Goal: Task Accomplishment & Management: Use online tool/utility

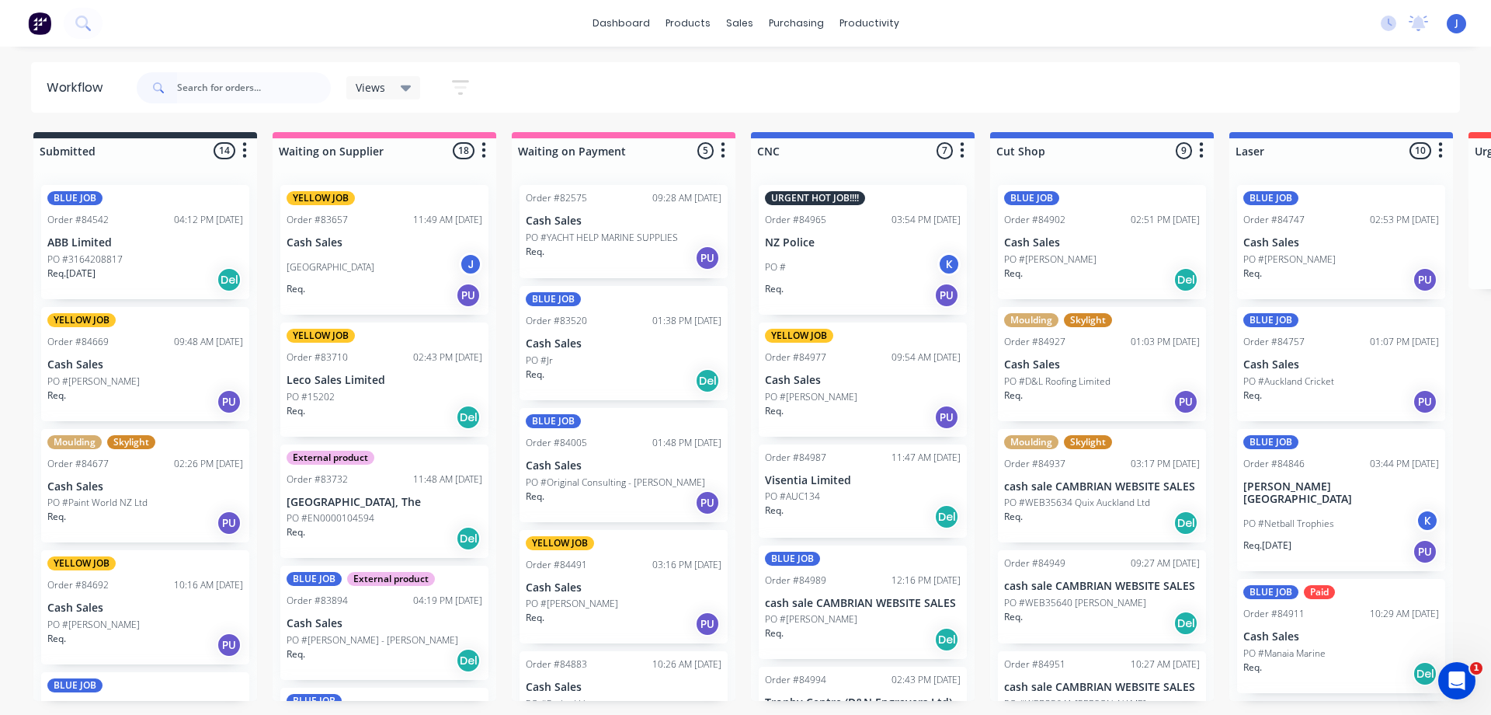
scroll to position [155, 0]
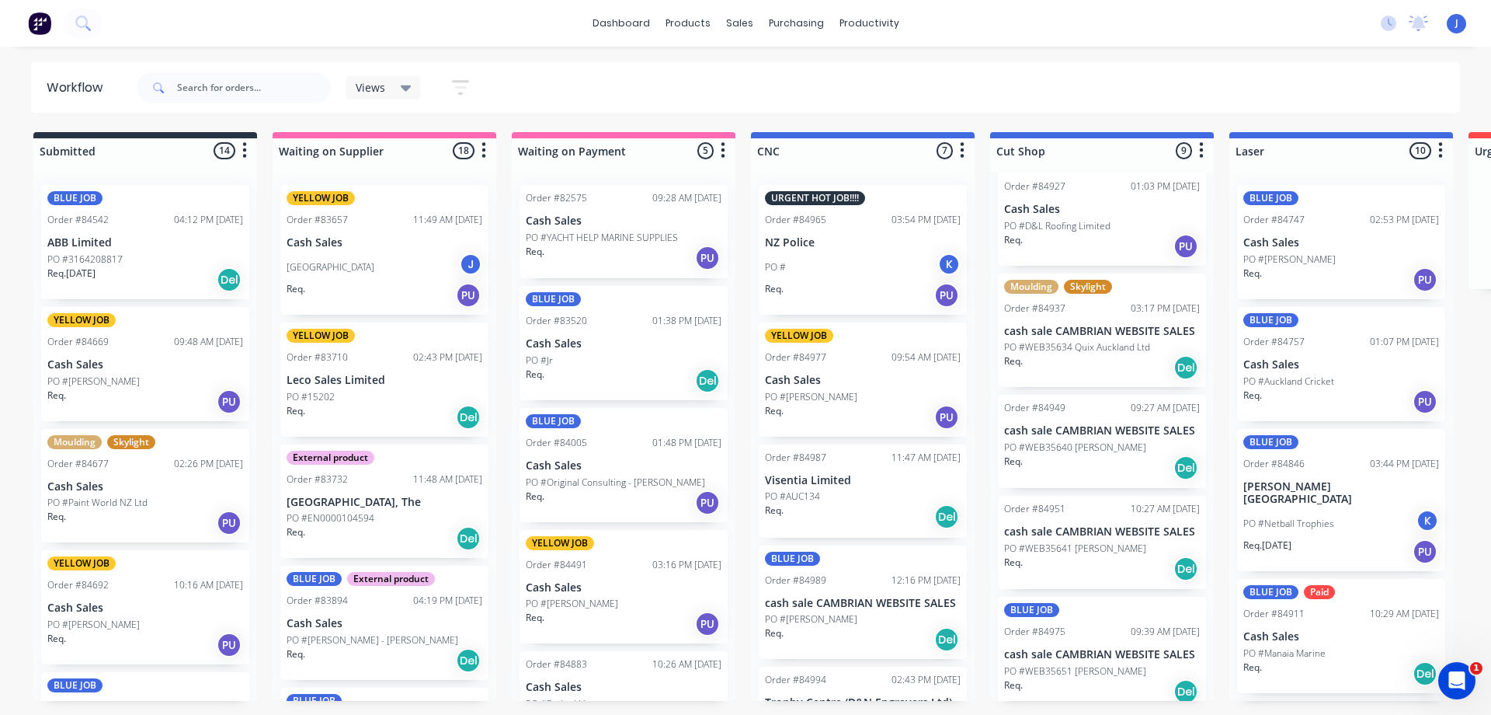
click at [386, 84] on div "Views" at bounding box center [384, 88] width 56 height 14
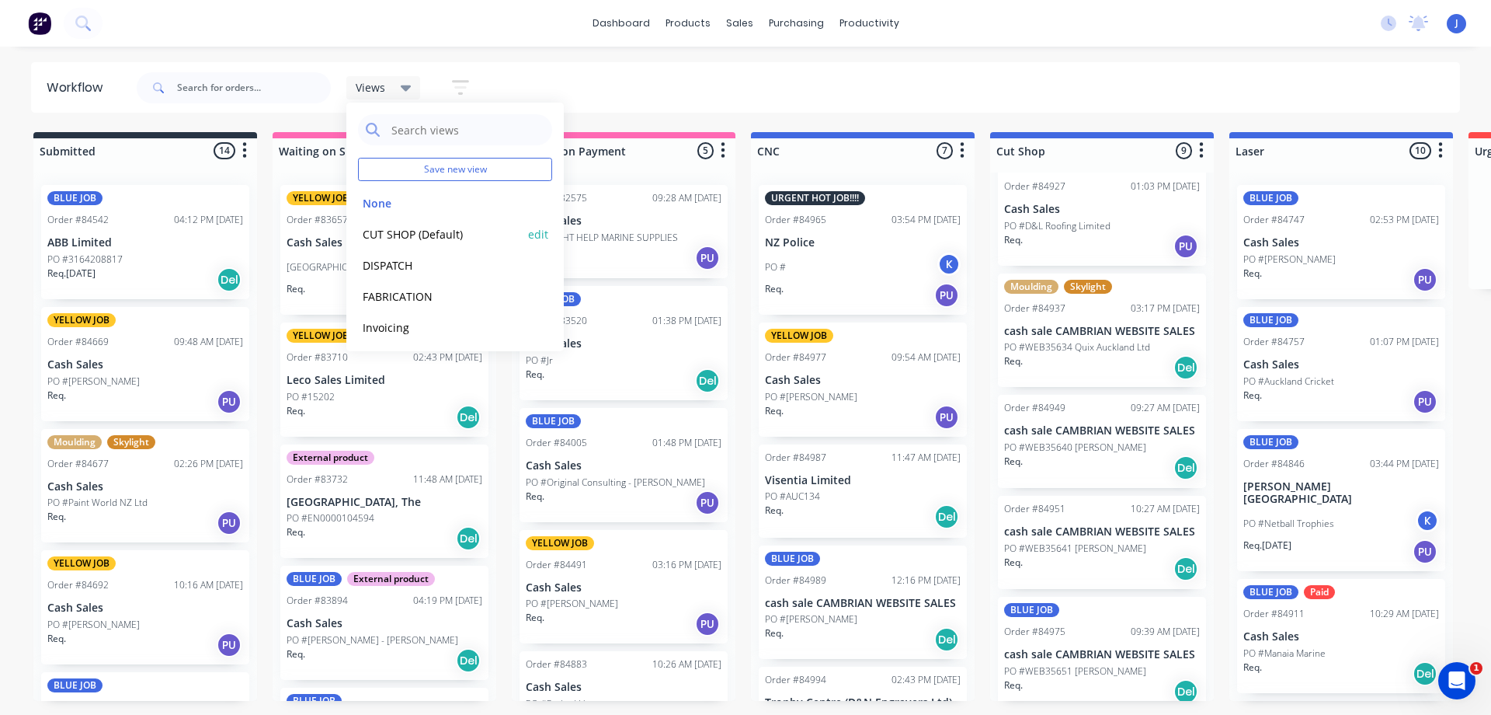
click at [405, 231] on button "CUT SHOP (Default)" at bounding box center [440, 234] width 165 height 18
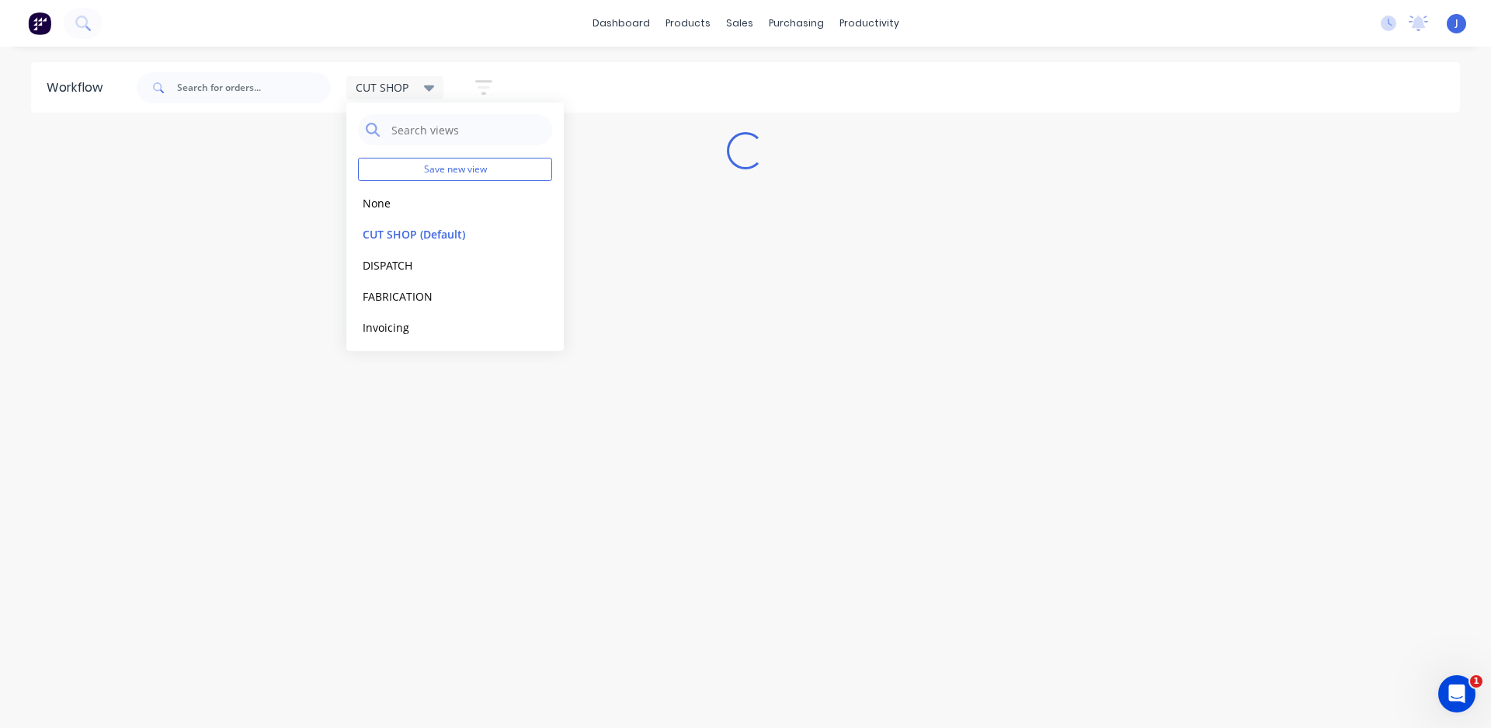
click at [409, 80] on span "CUT SHOP" at bounding box center [382, 87] width 53 height 16
click at [299, 89] on input "text" at bounding box center [254, 87] width 154 height 31
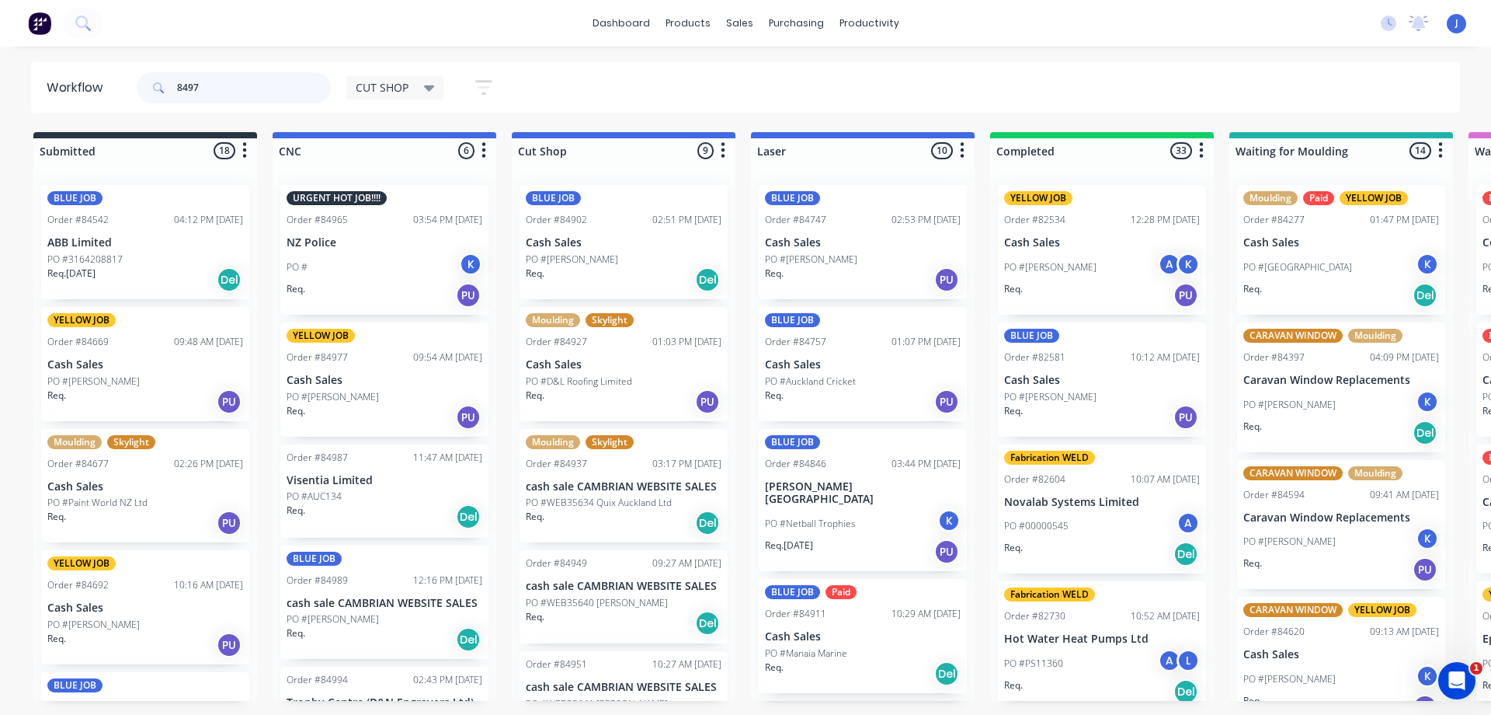
type input "84979"
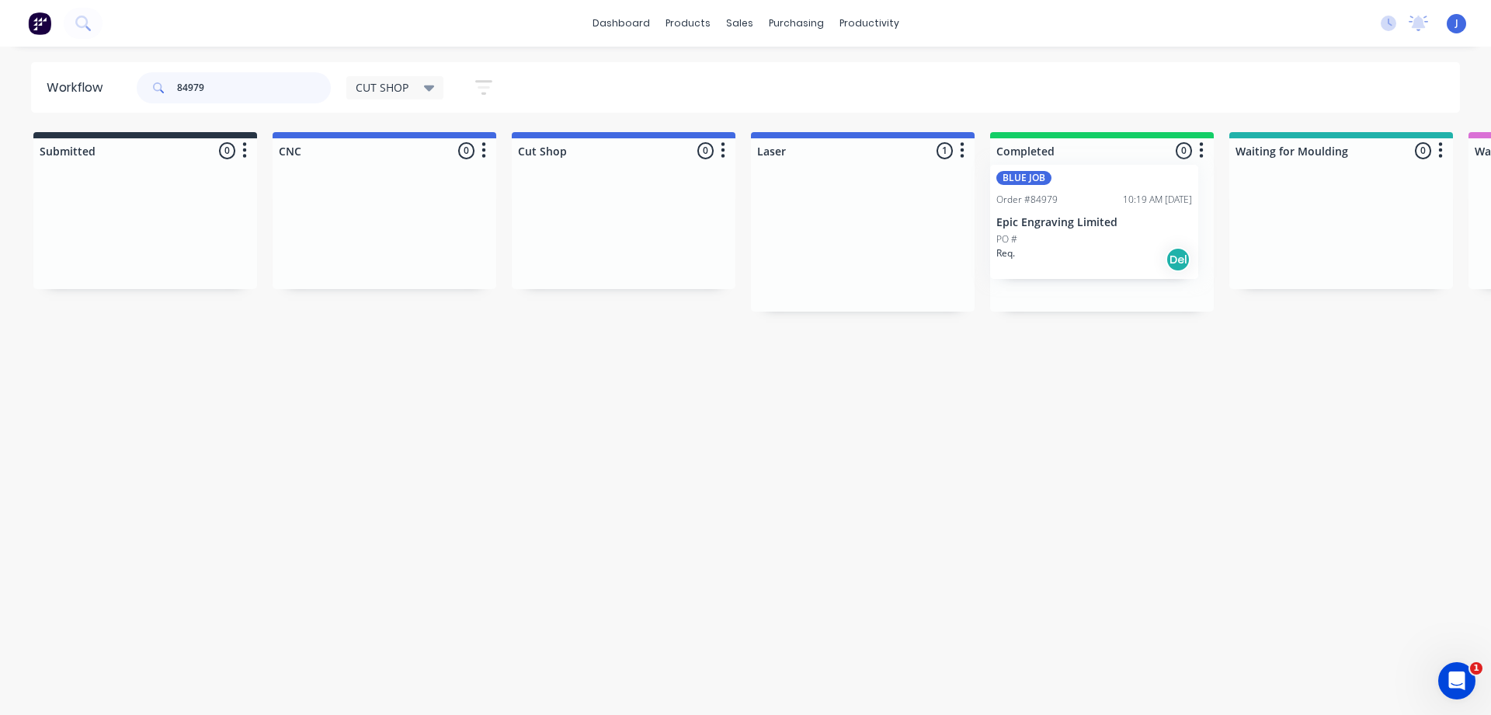
drag, startPoint x: 851, startPoint y: 267, endPoint x: 1087, endPoint y: 247, distance: 236.2
click at [1084, 249] on div "BLUE JOB Order #84979 10:19 AM [DATE] Epic Engraving Limited PO # Req. Del" at bounding box center [1102, 242] width 208 height 114
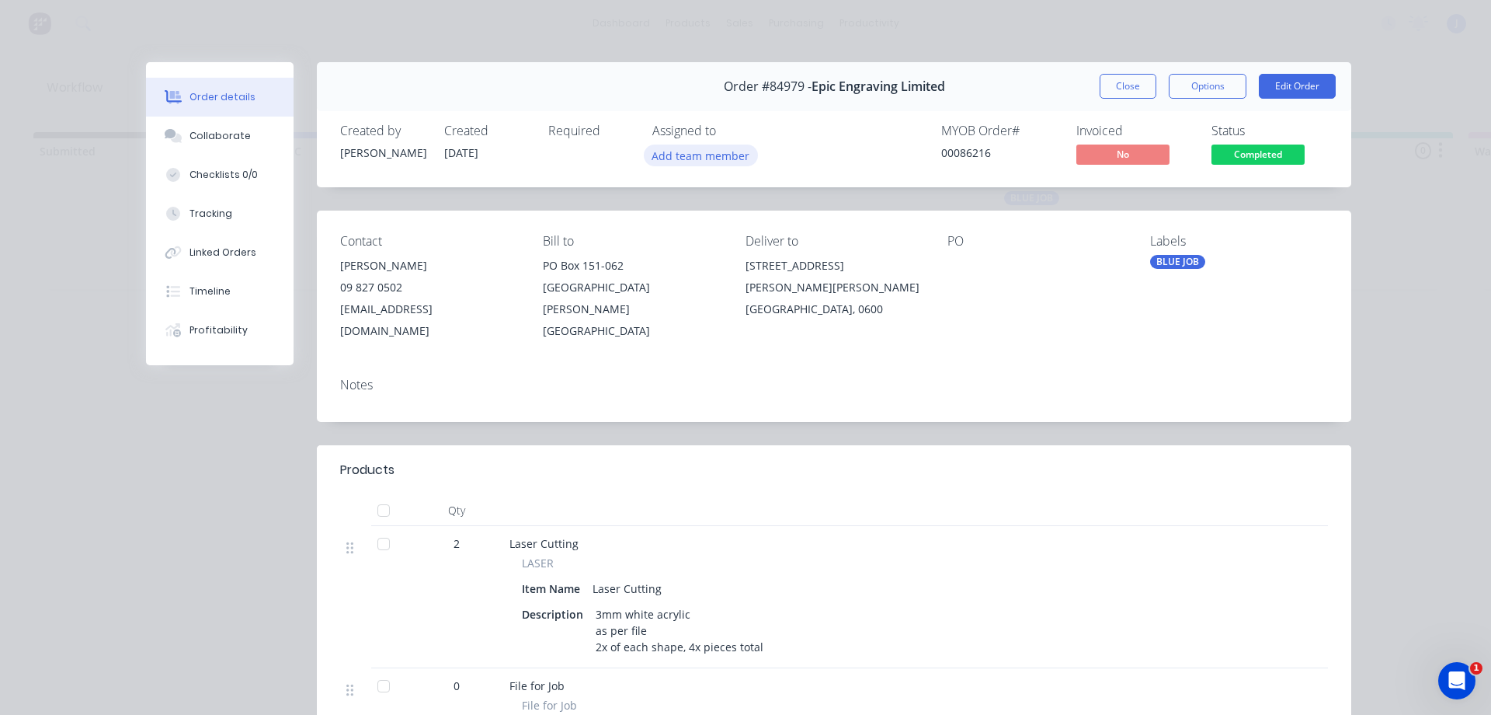
click at [697, 157] on button "Add team member" at bounding box center [701, 154] width 114 height 21
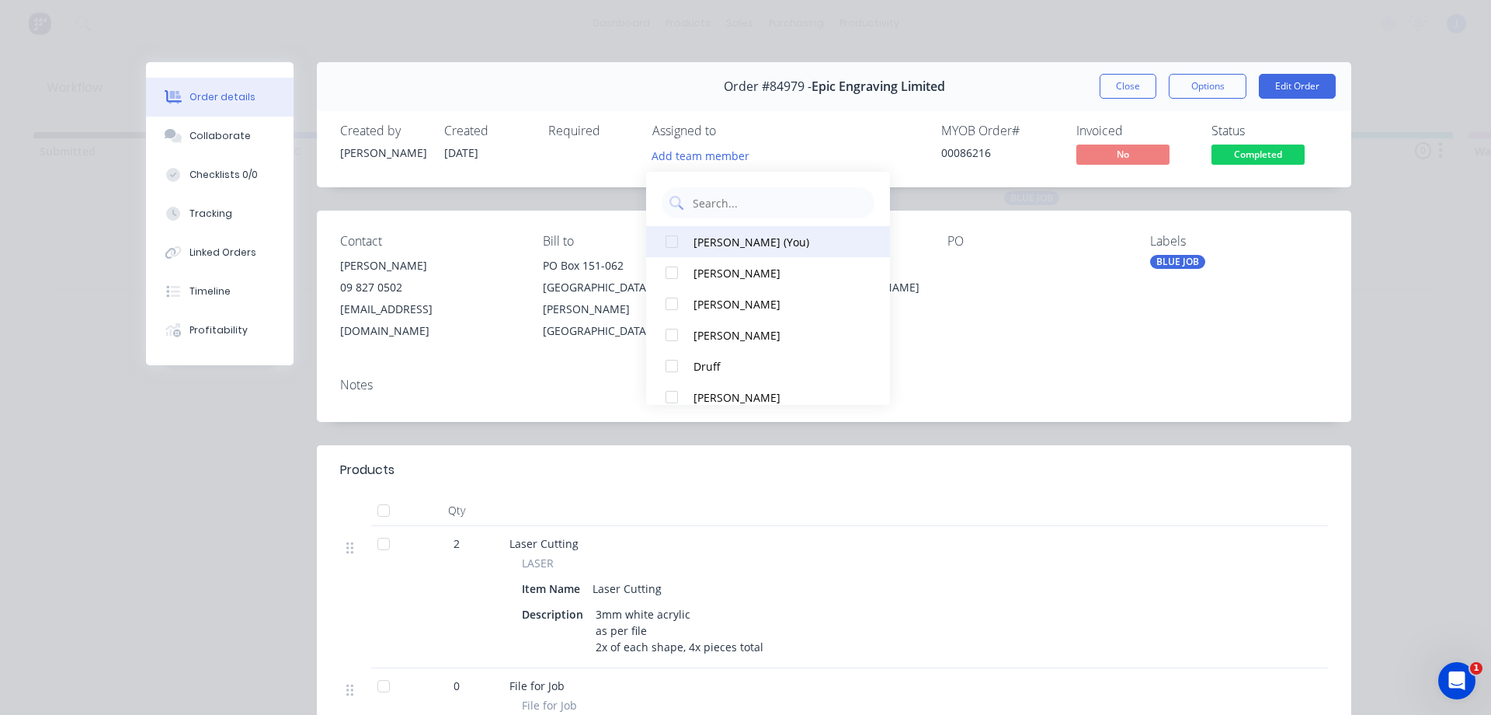
click at [703, 241] on div "[PERSON_NAME] (You)" at bounding box center [776, 242] width 164 height 16
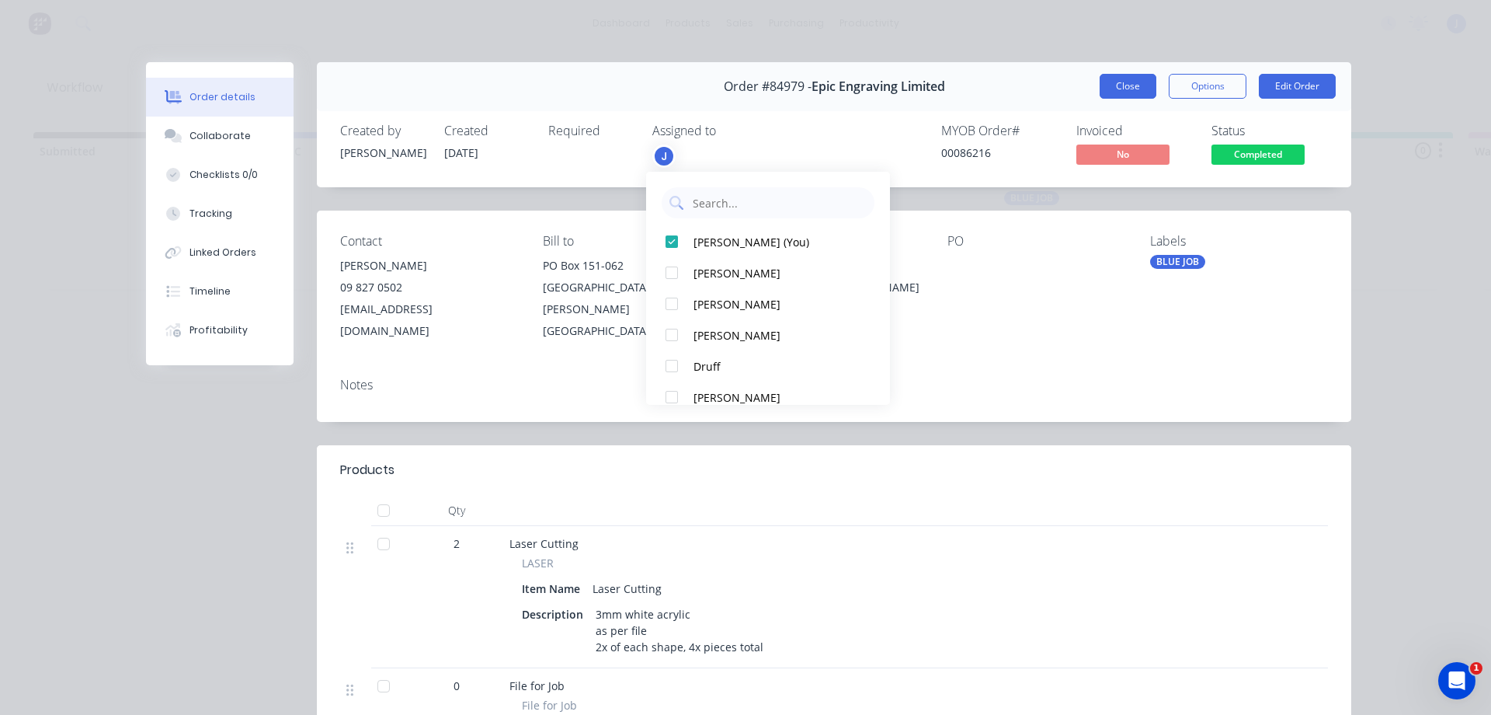
click at [1128, 82] on button "Close" at bounding box center [1128, 86] width 57 height 25
